Goal: Communication & Community: Connect with others

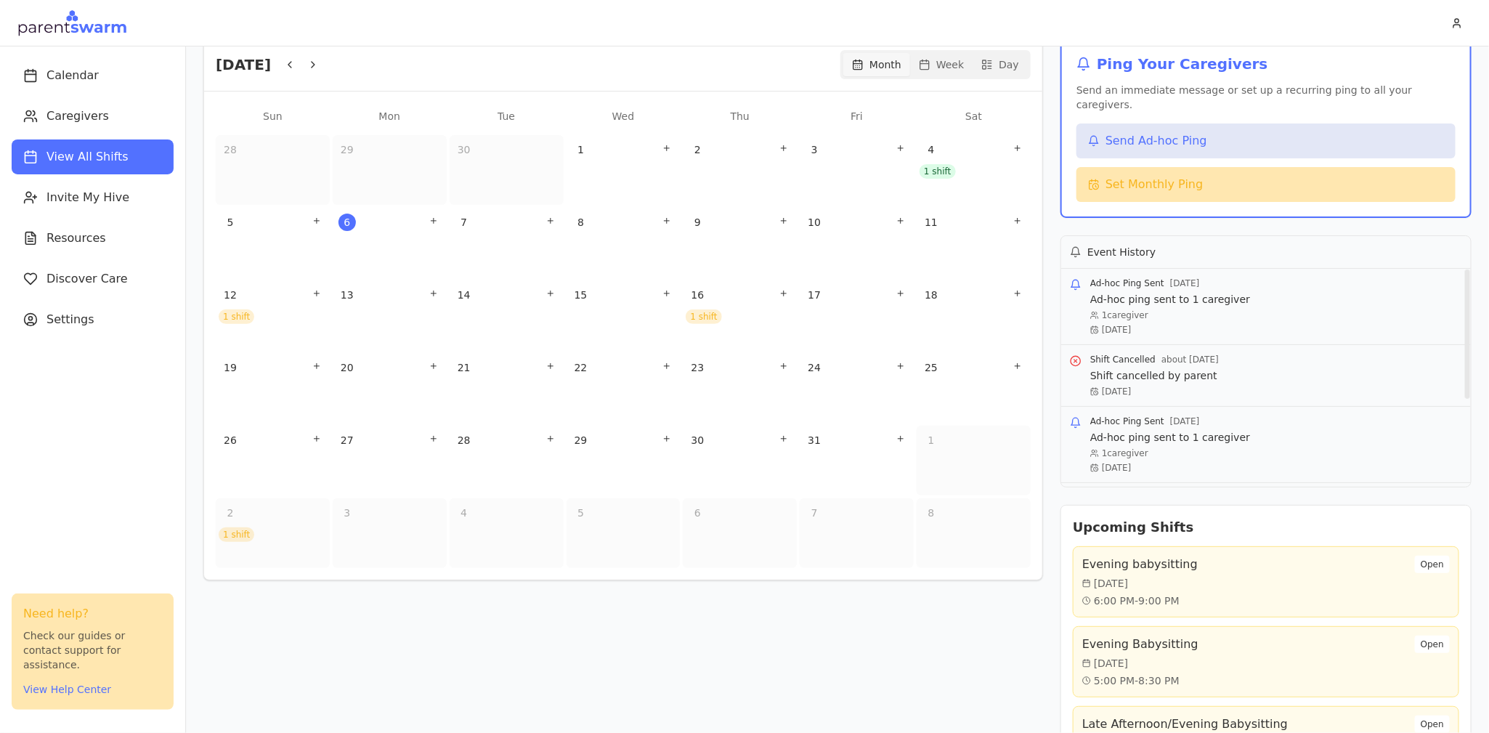
scroll to position [155, 0]
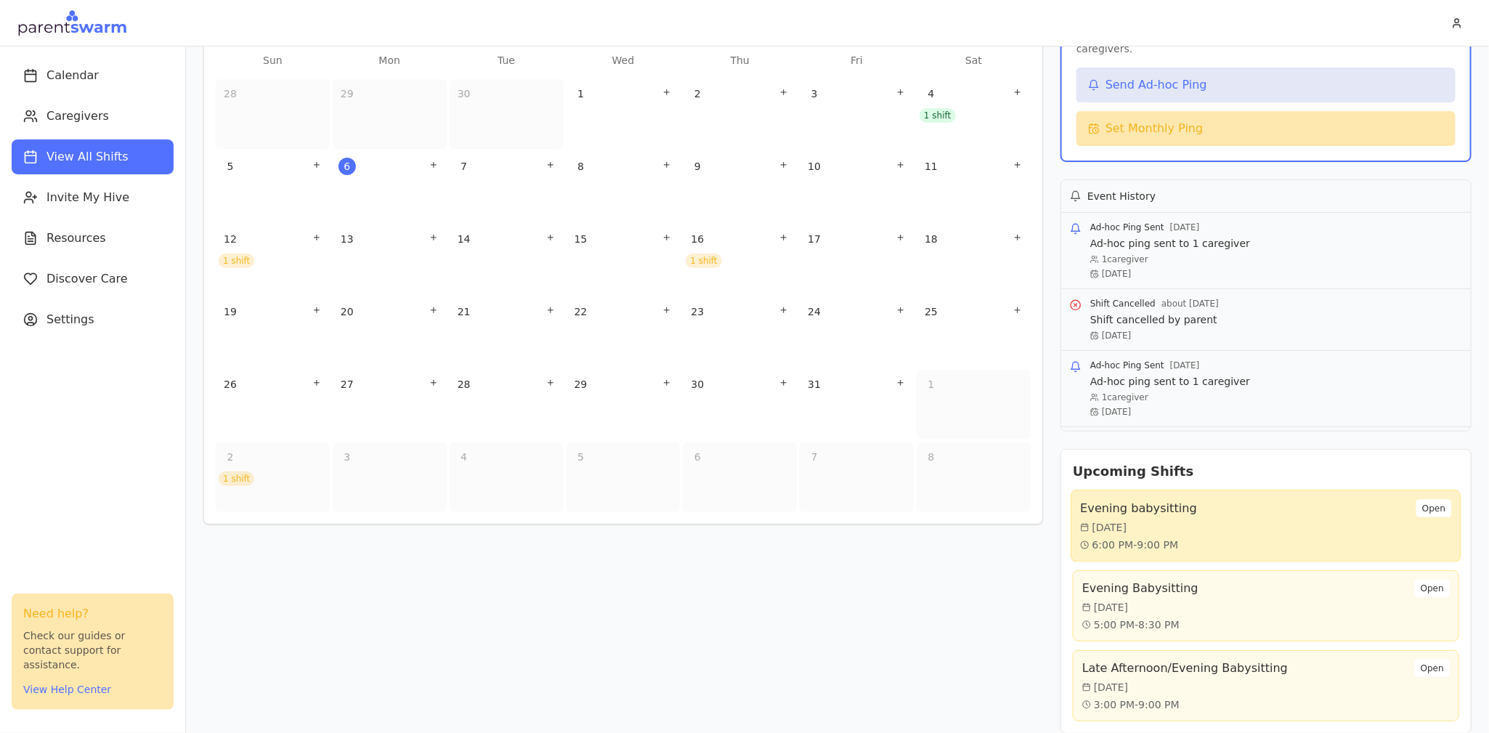
click at [1198, 509] on div "Evening babysitting Sun, Oct 12 6:00 PM - 9:00 PM Open" at bounding box center [1265, 526] width 371 height 53
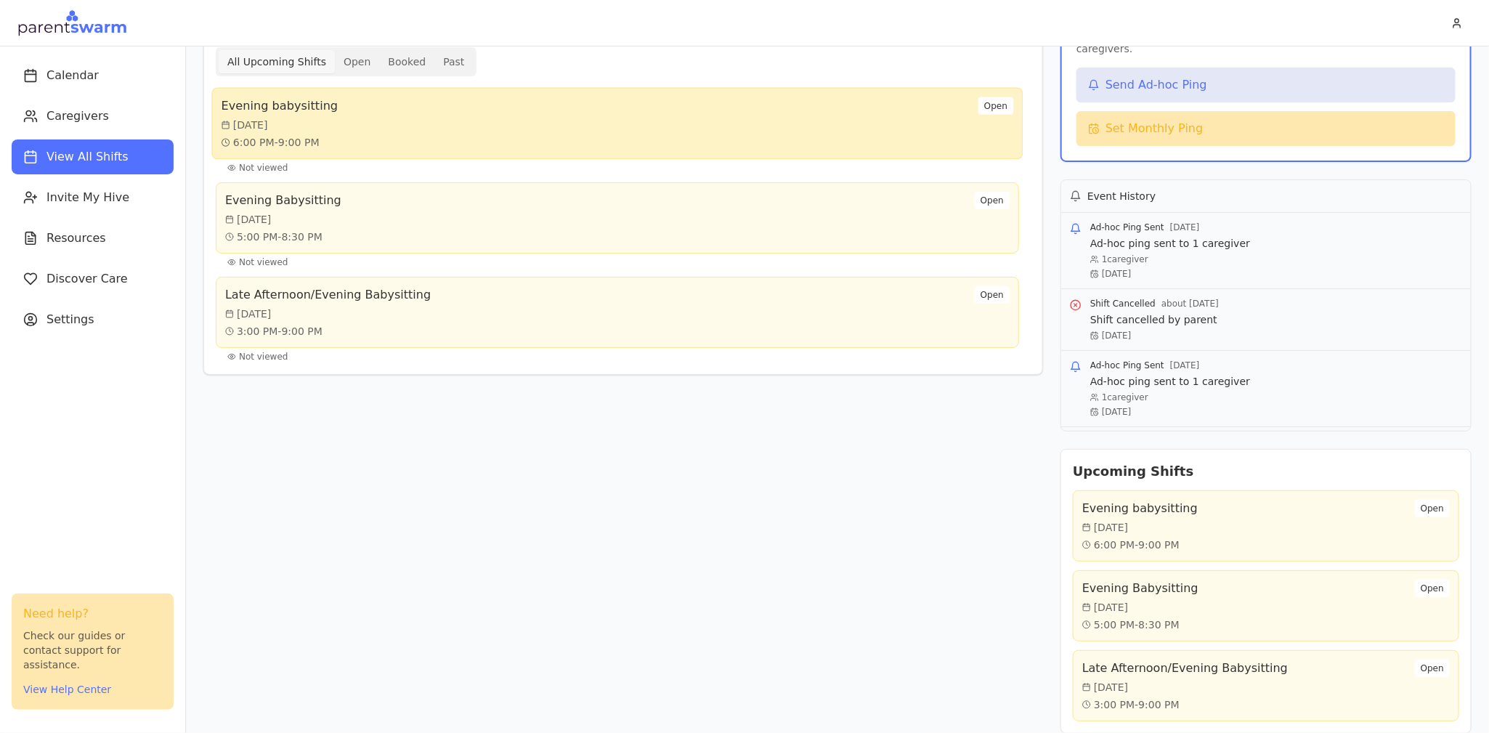
click at [560, 116] on div "Evening babysitting Sun, Oct 12 6:00 PM - 9:00 PM Open" at bounding box center [445, 205] width 569 height 625
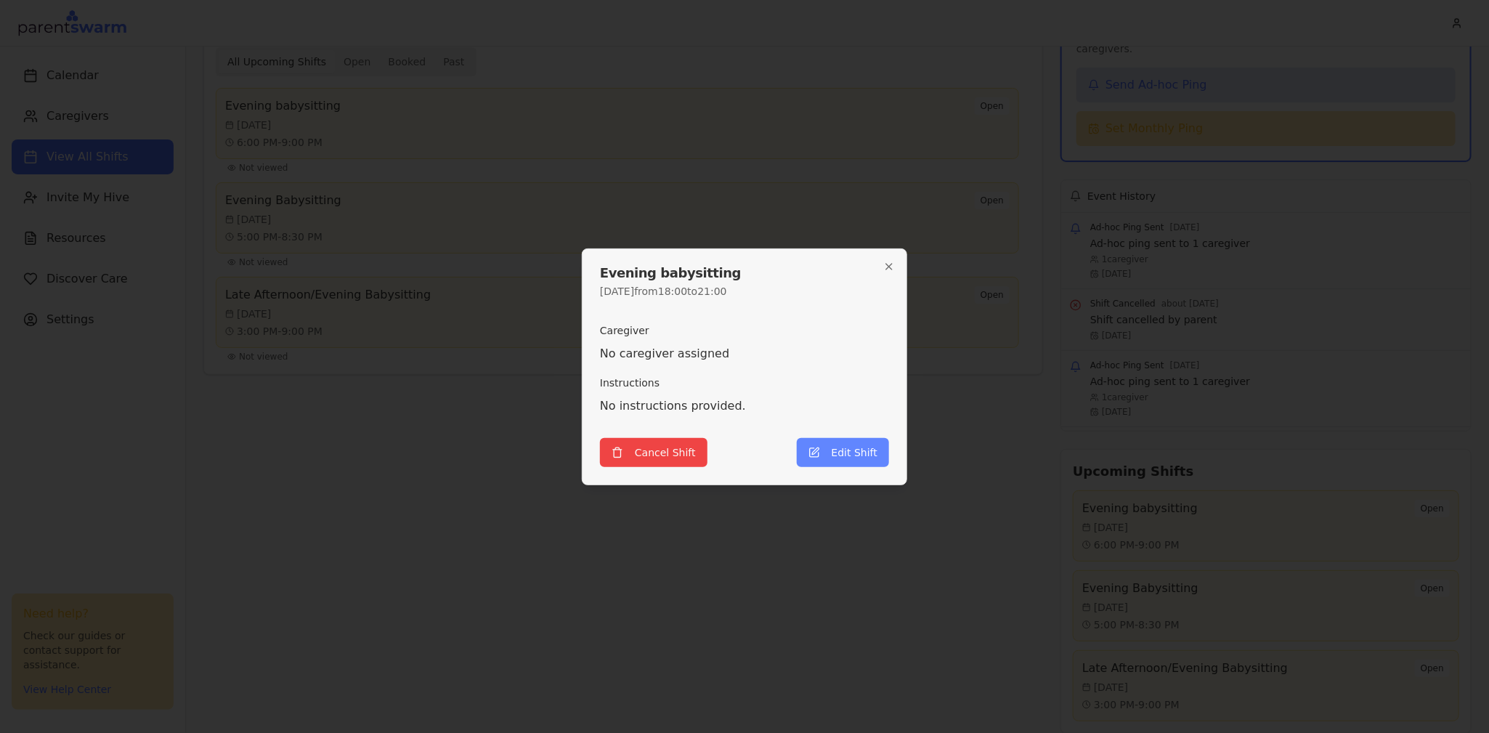
click at [857, 442] on button "Edit Shift" at bounding box center [843, 452] width 92 height 29
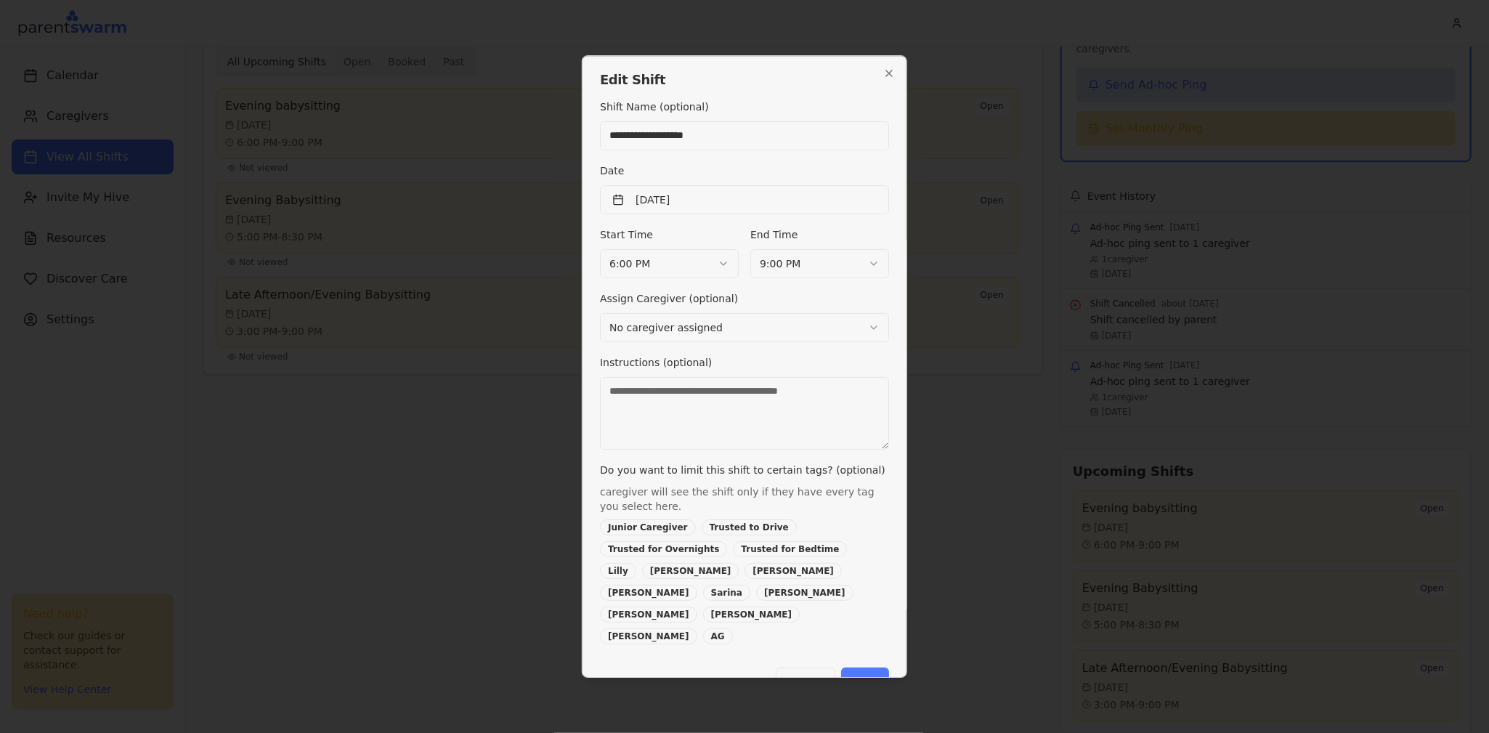
click at [762, 336] on body "Calendar Caregivers View All Shifts Invite My Hive Resources Discover Care Sett…" at bounding box center [744, 366] width 1489 height 733
click at [879, 668] on button "Save" at bounding box center [865, 682] width 48 height 29
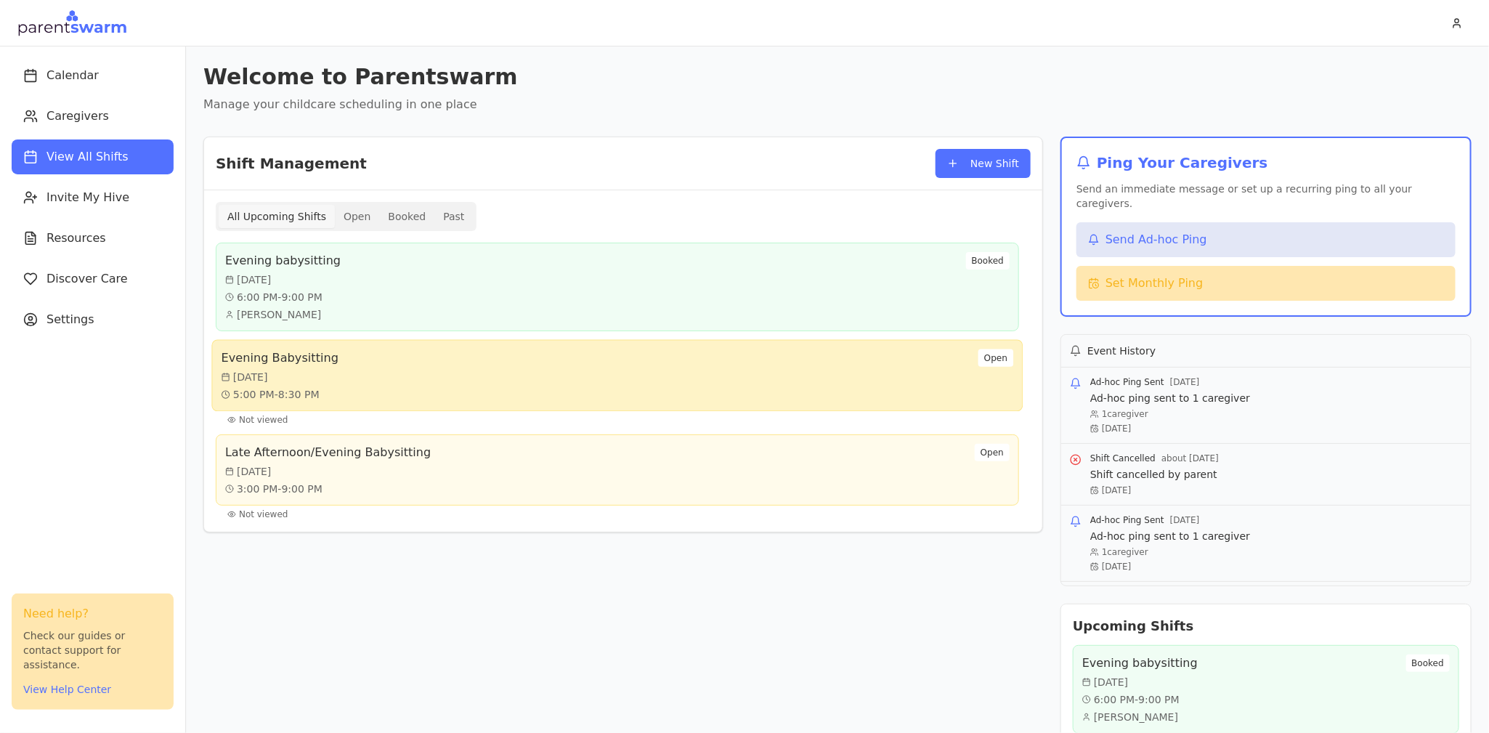
click at [737, 408] on div "Evening Babysitting Thu, Oct 16 5:00 PM - 8:30 PM Open" at bounding box center [617, 376] width 812 height 72
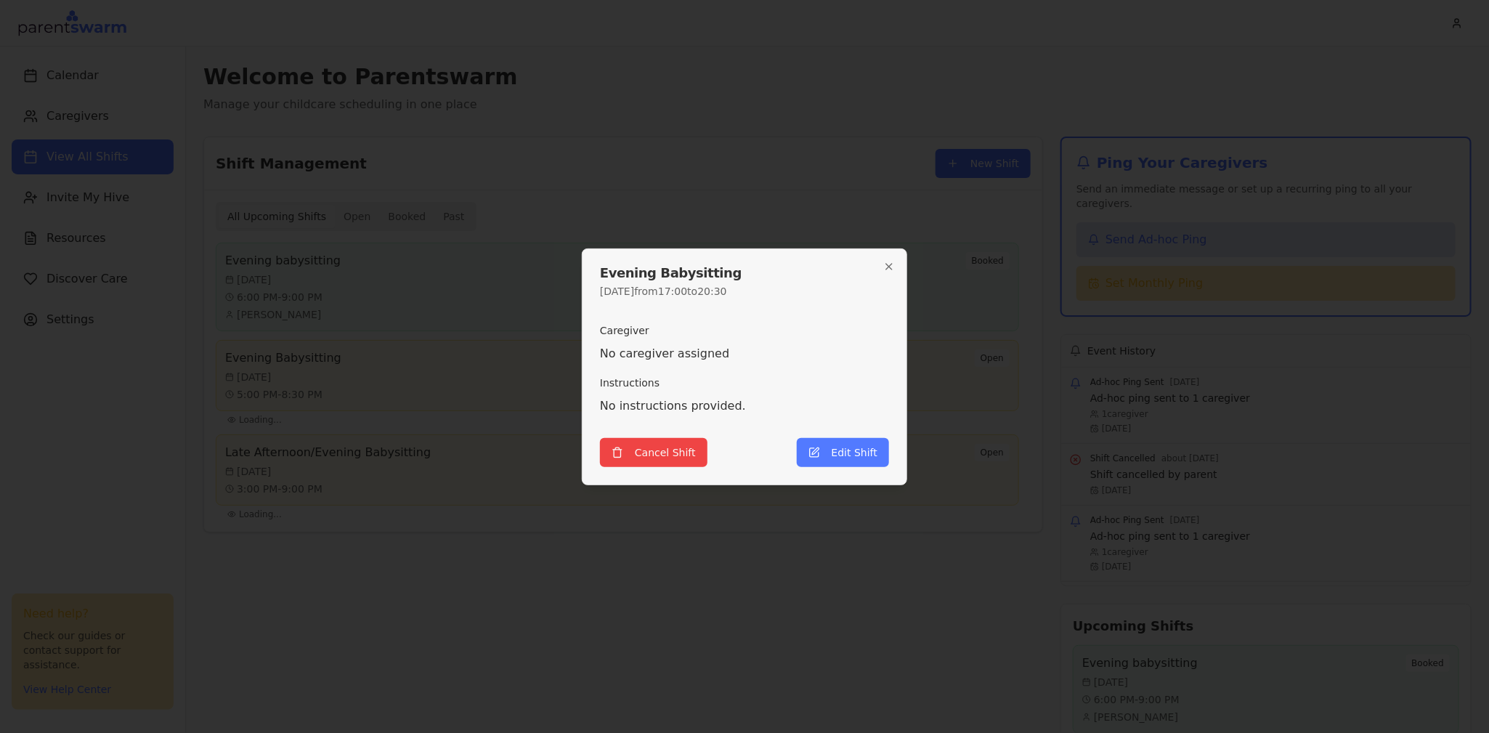
click at [914, 186] on div at bounding box center [744, 366] width 1489 height 733
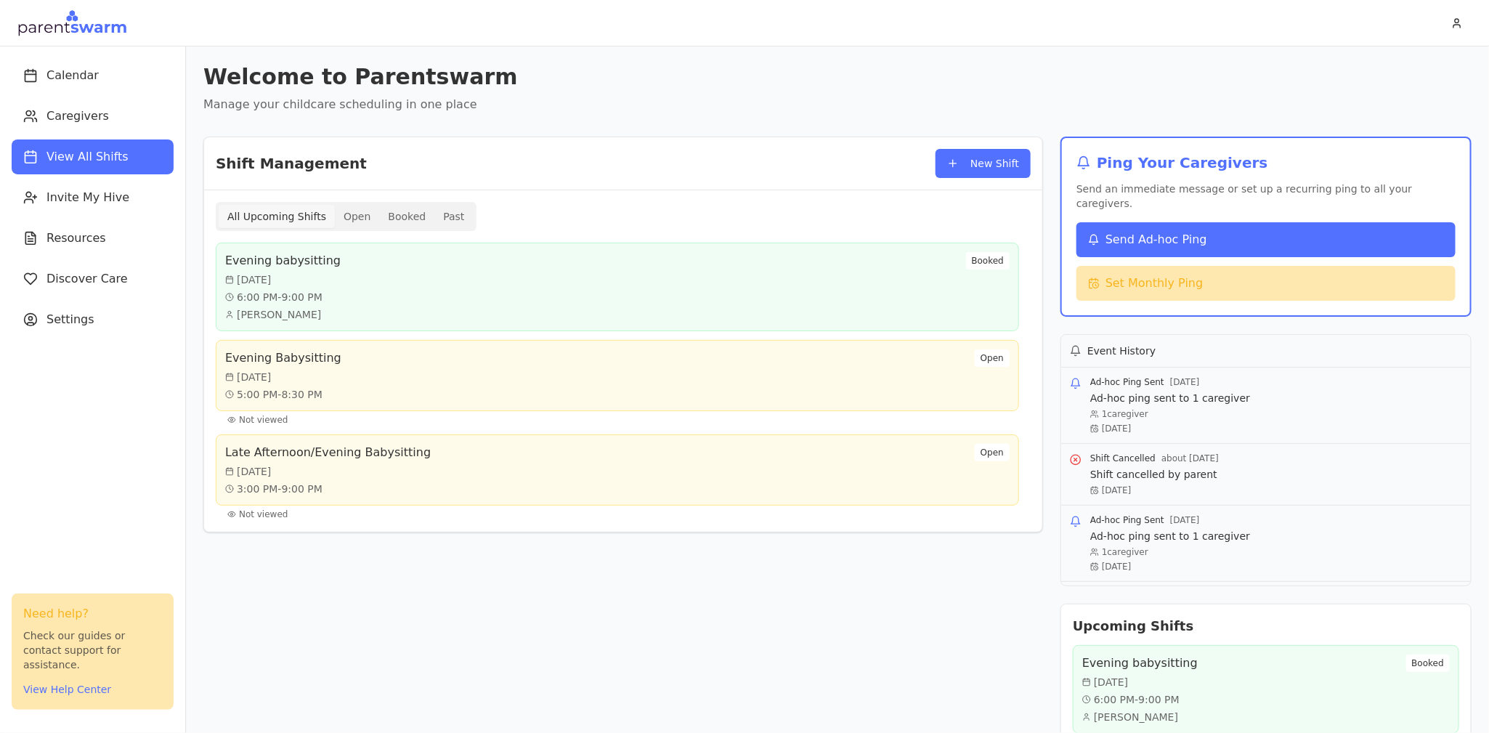
click at [1168, 231] on span "Send Ad-hoc Ping" at bounding box center [1157, 239] width 102 height 17
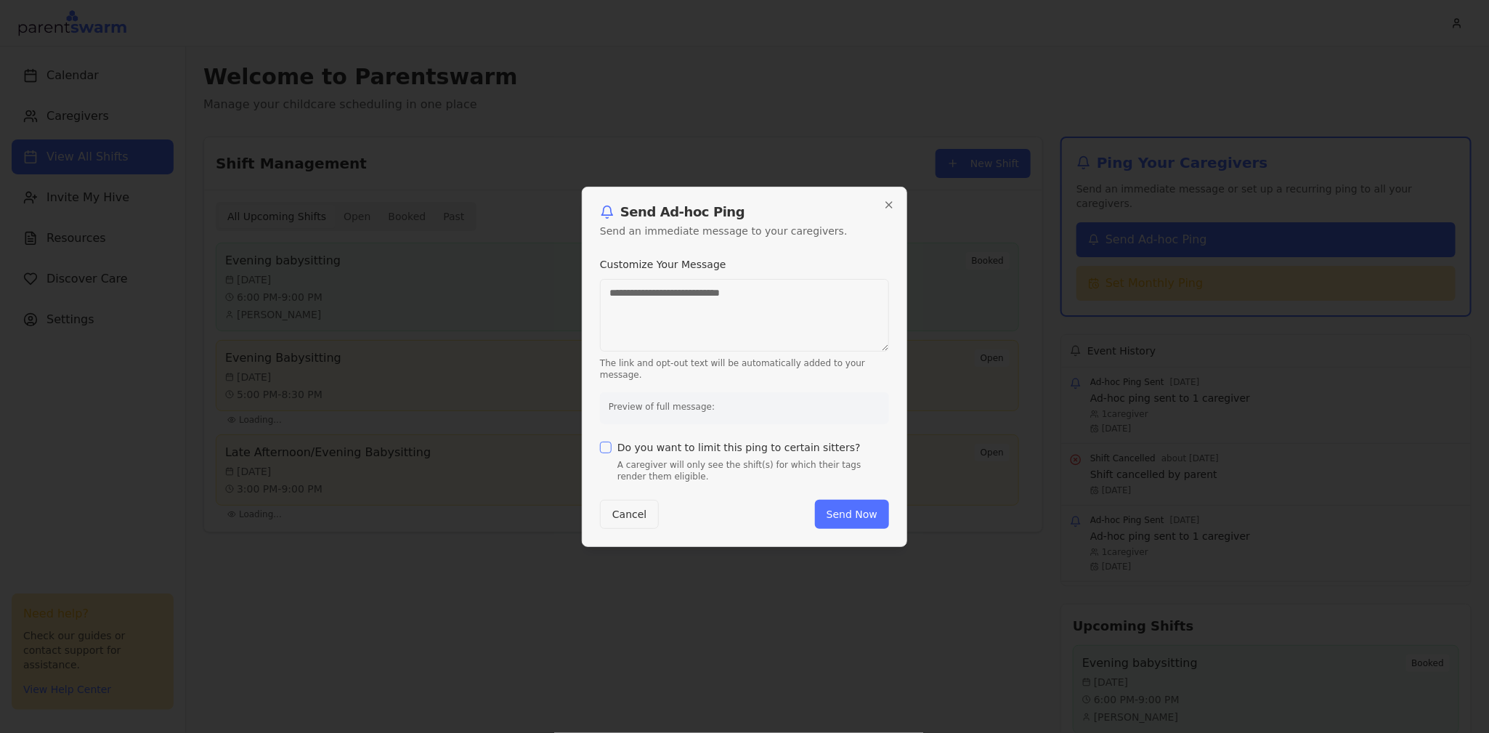
type textarea "**********"
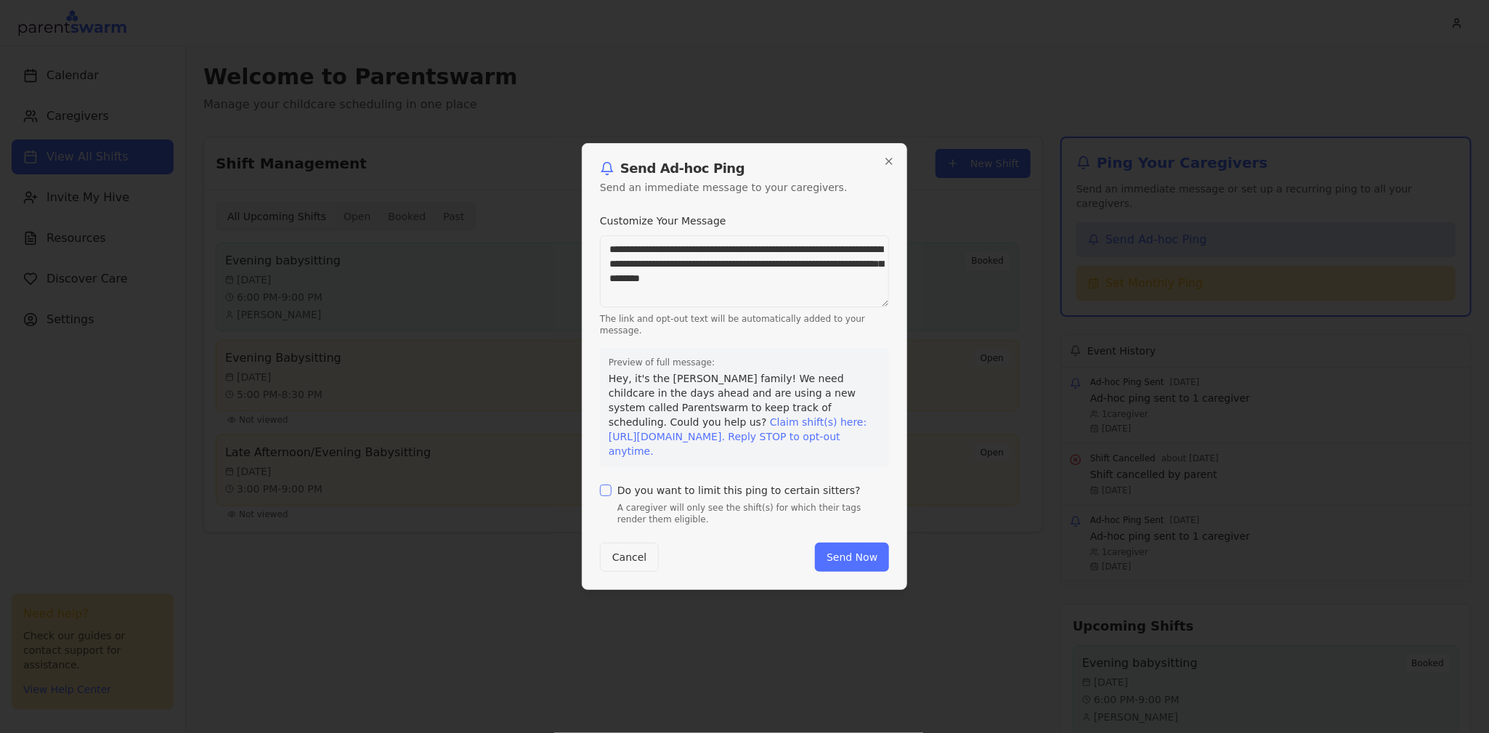
click at [659, 496] on label "Do you want to limit this ping to certain sitters?" at bounding box center [739, 490] width 243 height 10
click at [612, 496] on button "Do you want to limit this ping to certain sitters?" at bounding box center [606, 491] width 12 height 12
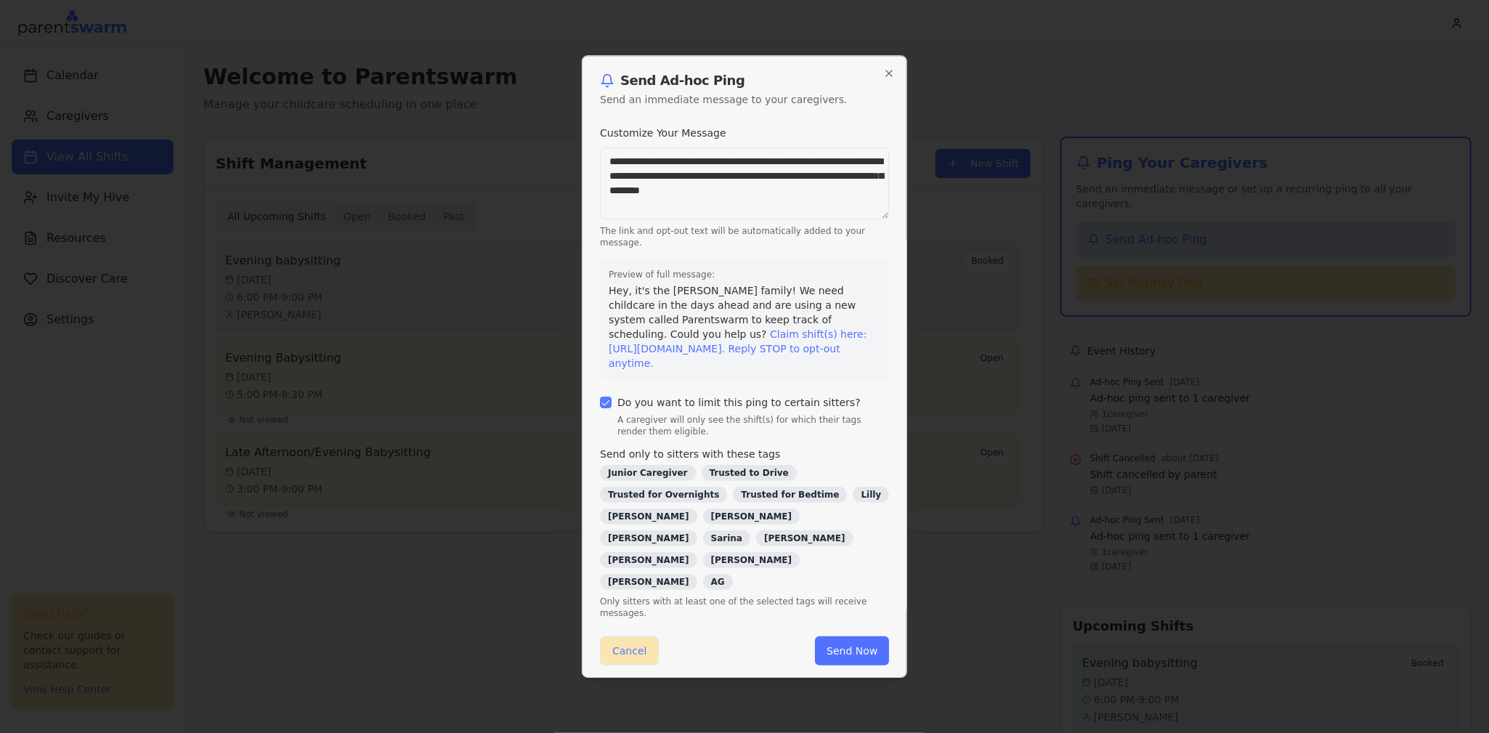
click at [615, 637] on button "Cancel" at bounding box center [629, 651] width 59 height 29
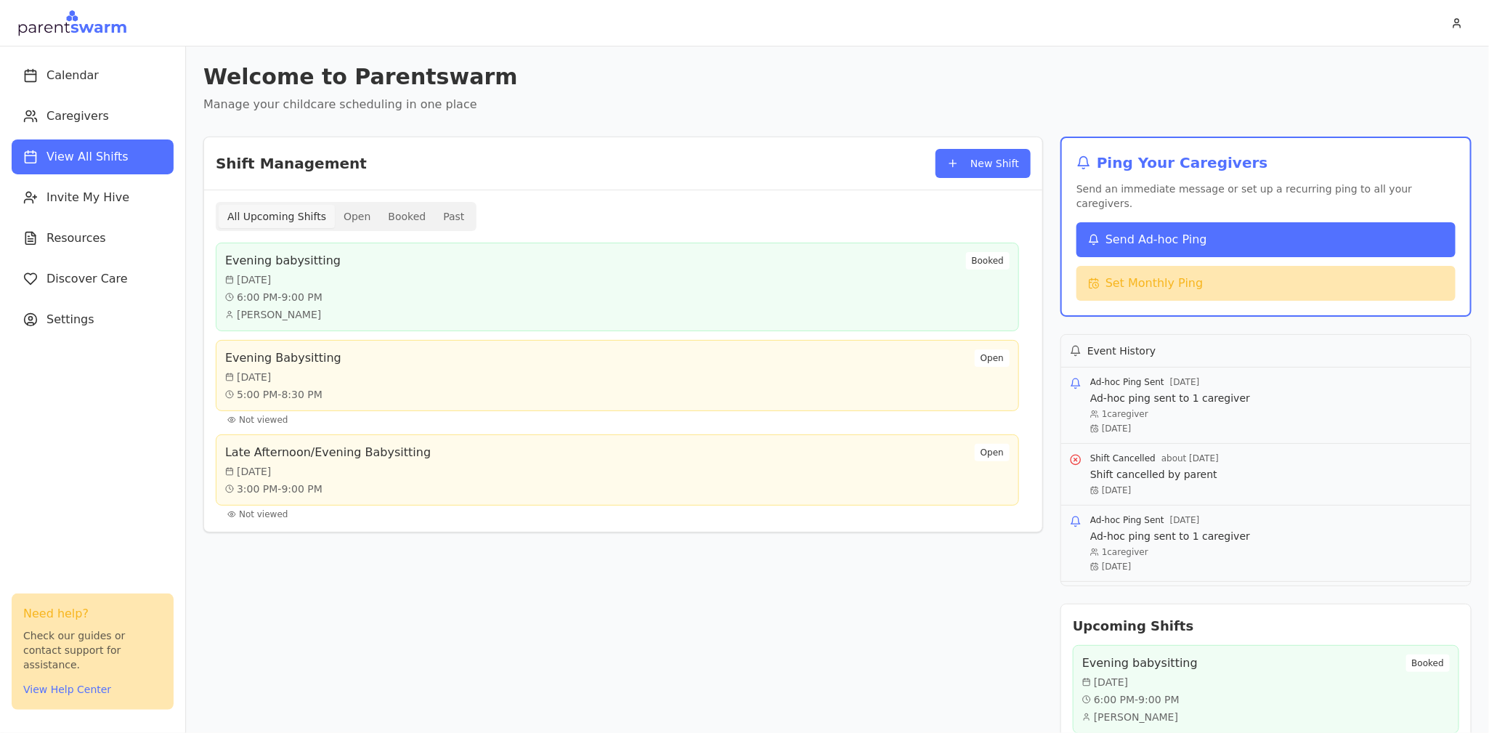
click at [1153, 222] on button "Send Ad-hoc Ping" at bounding box center [1266, 239] width 379 height 35
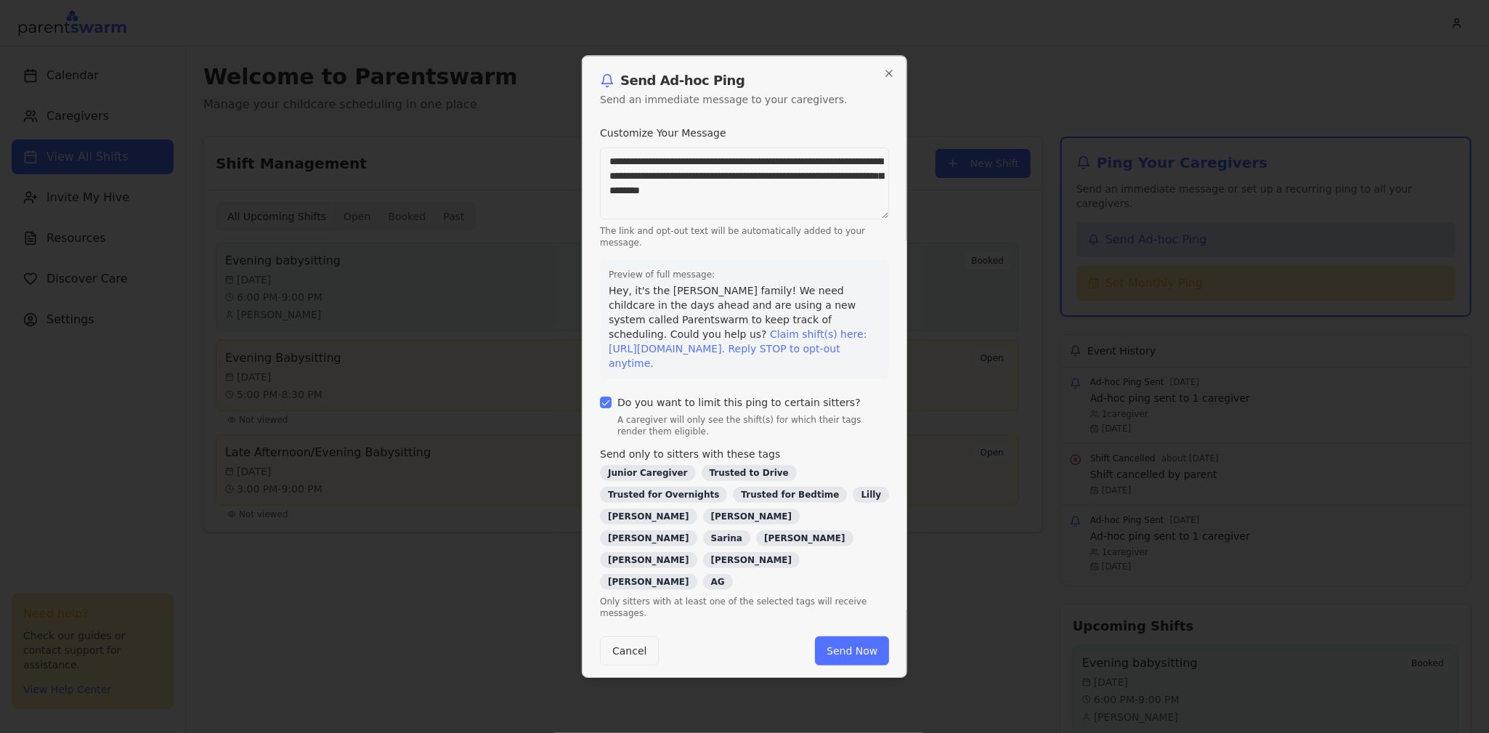
drag, startPoint x: 862, startPoint y: 216, endPoint x: 572, endPoint y: 168, distance: 294.6
click at [572, 168] on body "Calendar Caregivers View All Shifts Invite My Hive Resources Discover Care Sett…" at bounding box center [744, 366] width 1489 height 733
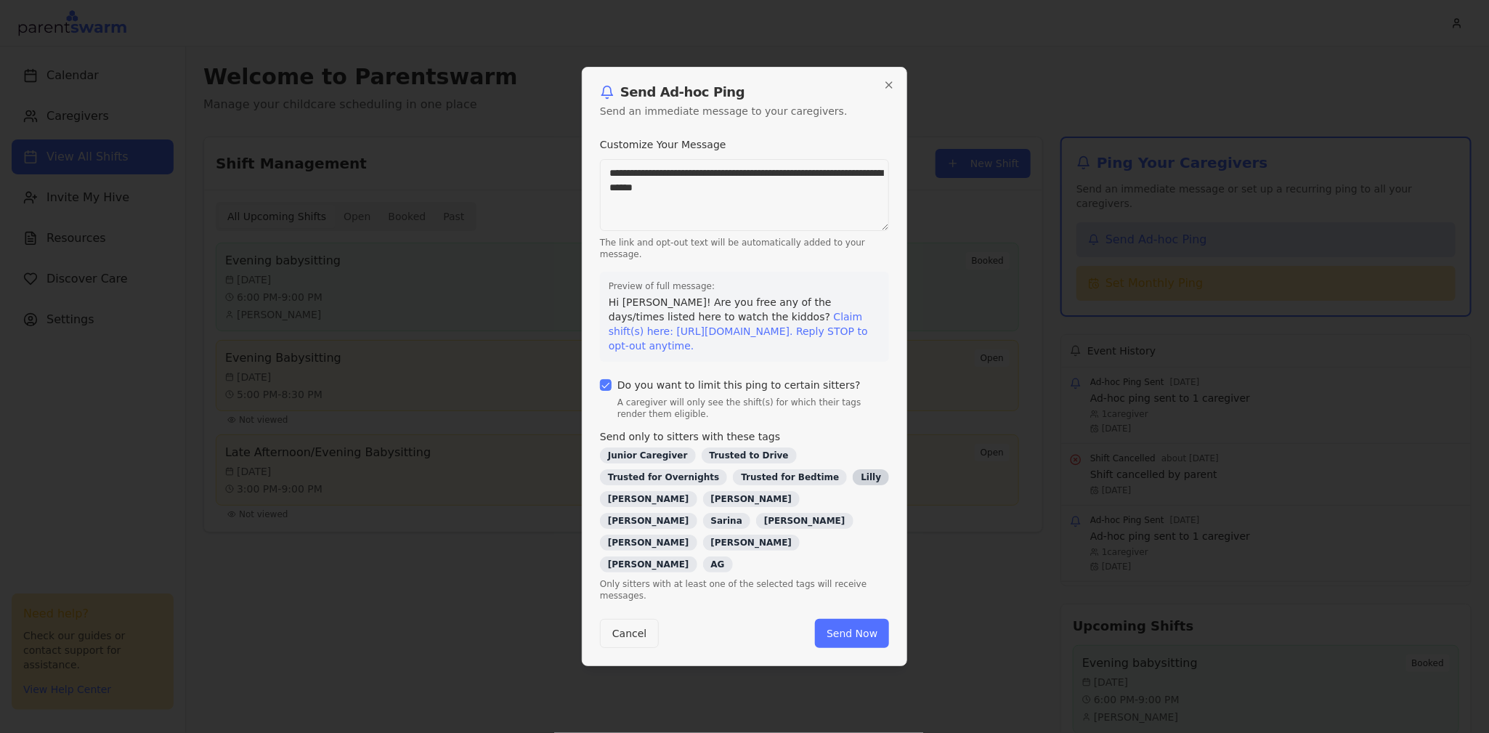
type textarea "**********"
click at [853, 485] on div "Lilly" at bounding box center [871, 477] width 36 height 16
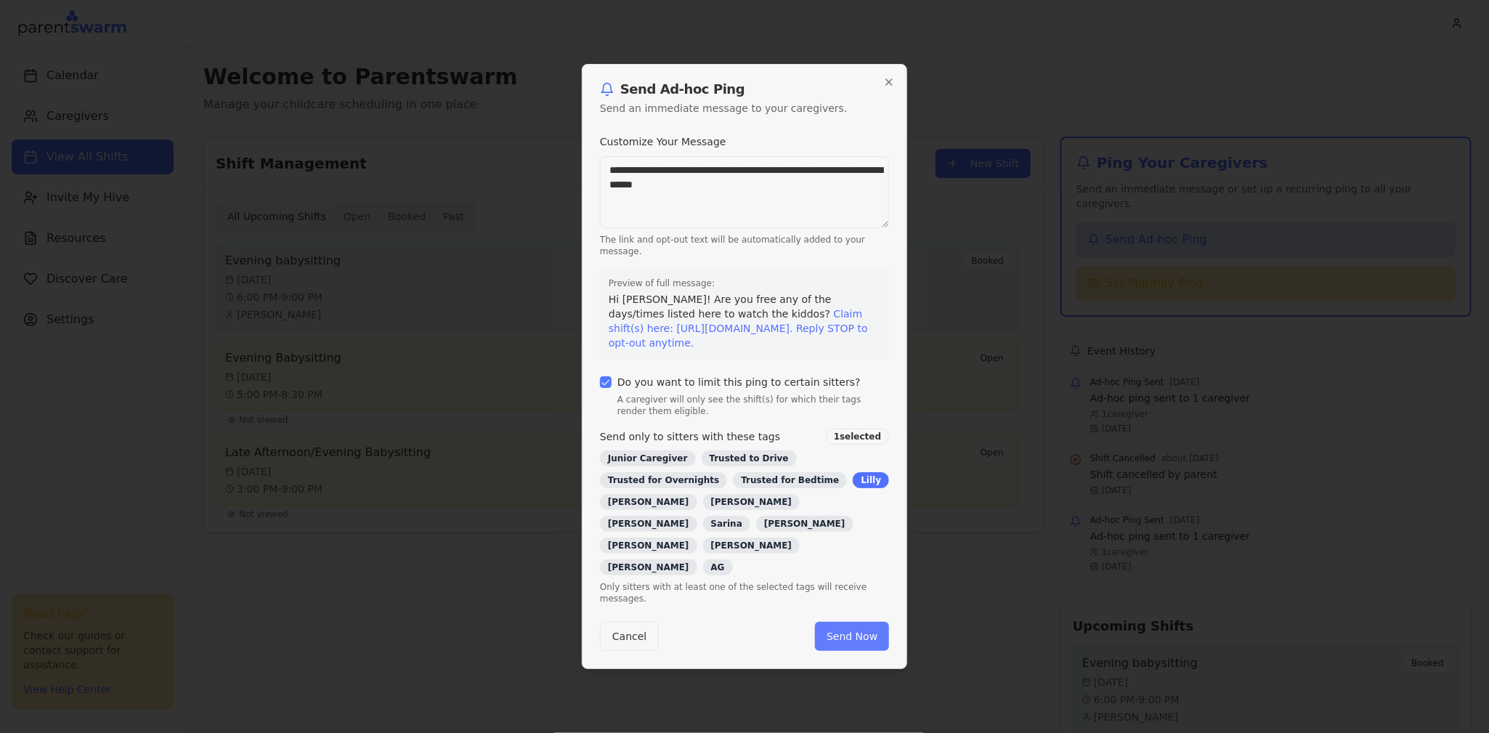
click at [855, 623] on button "Send Now" at bounding box center [852, 636] width 74 height 29
